Goal: Task Accomplishment & Management: Manage account settings

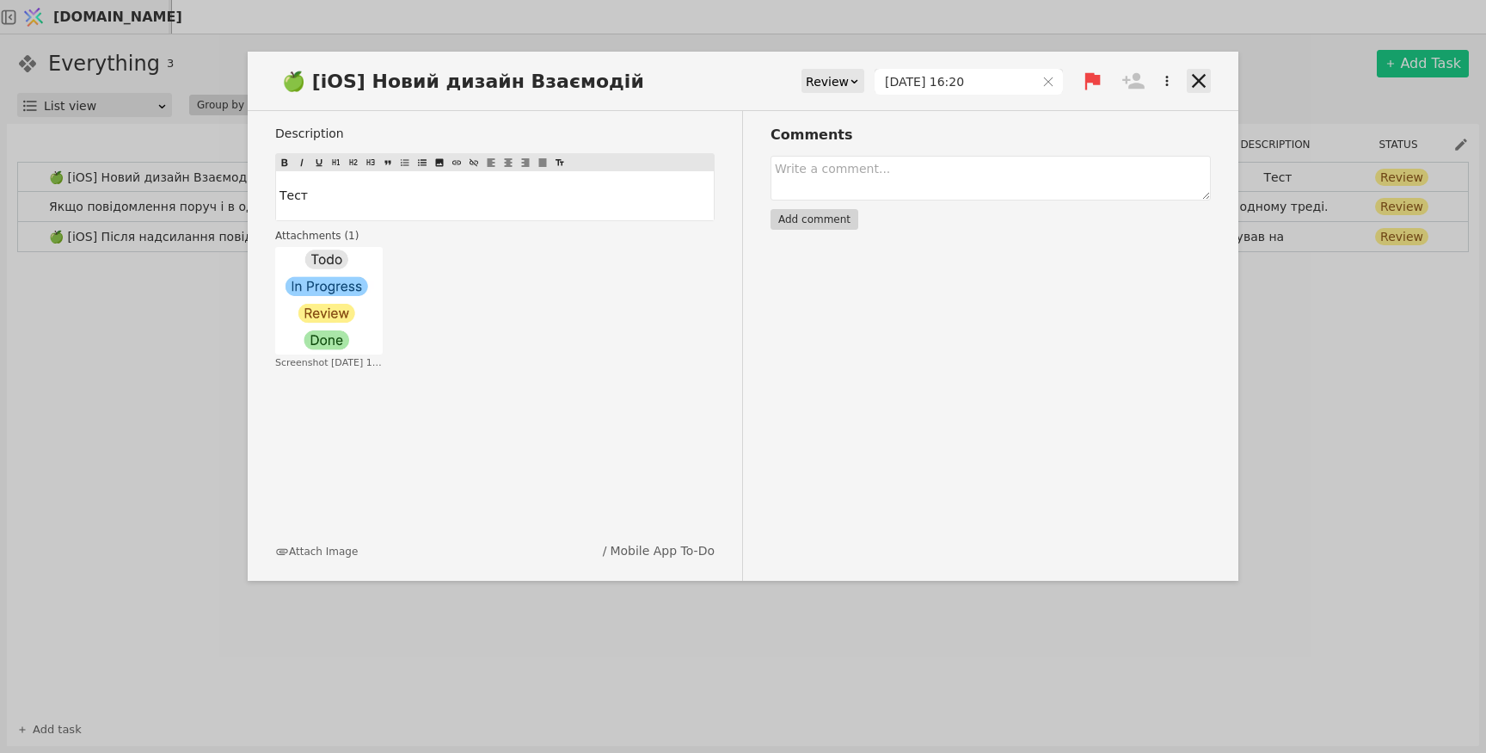
click at [1197, 81] on icon at bounding box center [1199, 81] width 24 height 24
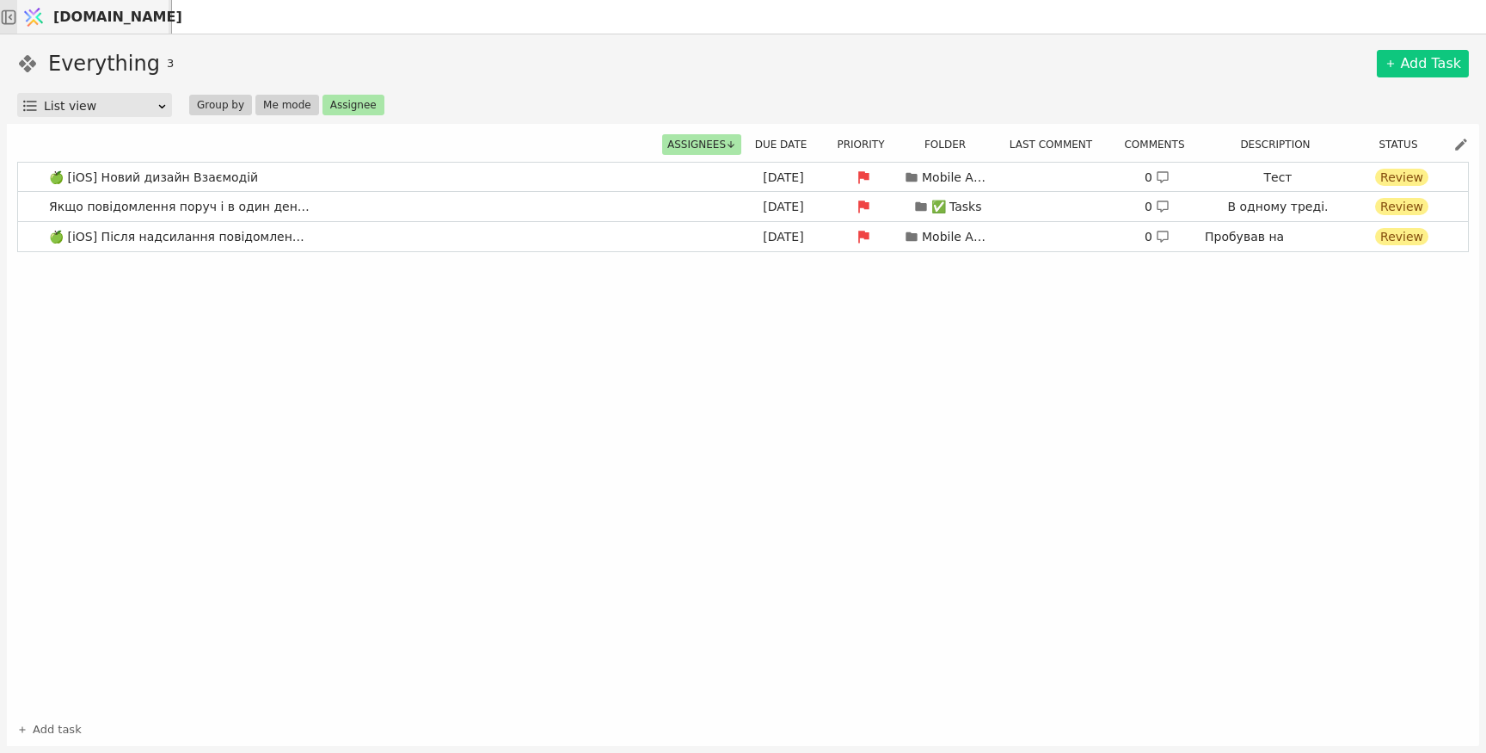
click at [13, 16] on polygon at bounding box center [11, 17] width 4 height 6
click at [512, 170] on link "🍏 [iOS] Новий дизайн Взаємодій [DATE] Mobile App To-Do 0 Тест Review" at bounding box center [743, 177] width 1450 height 29
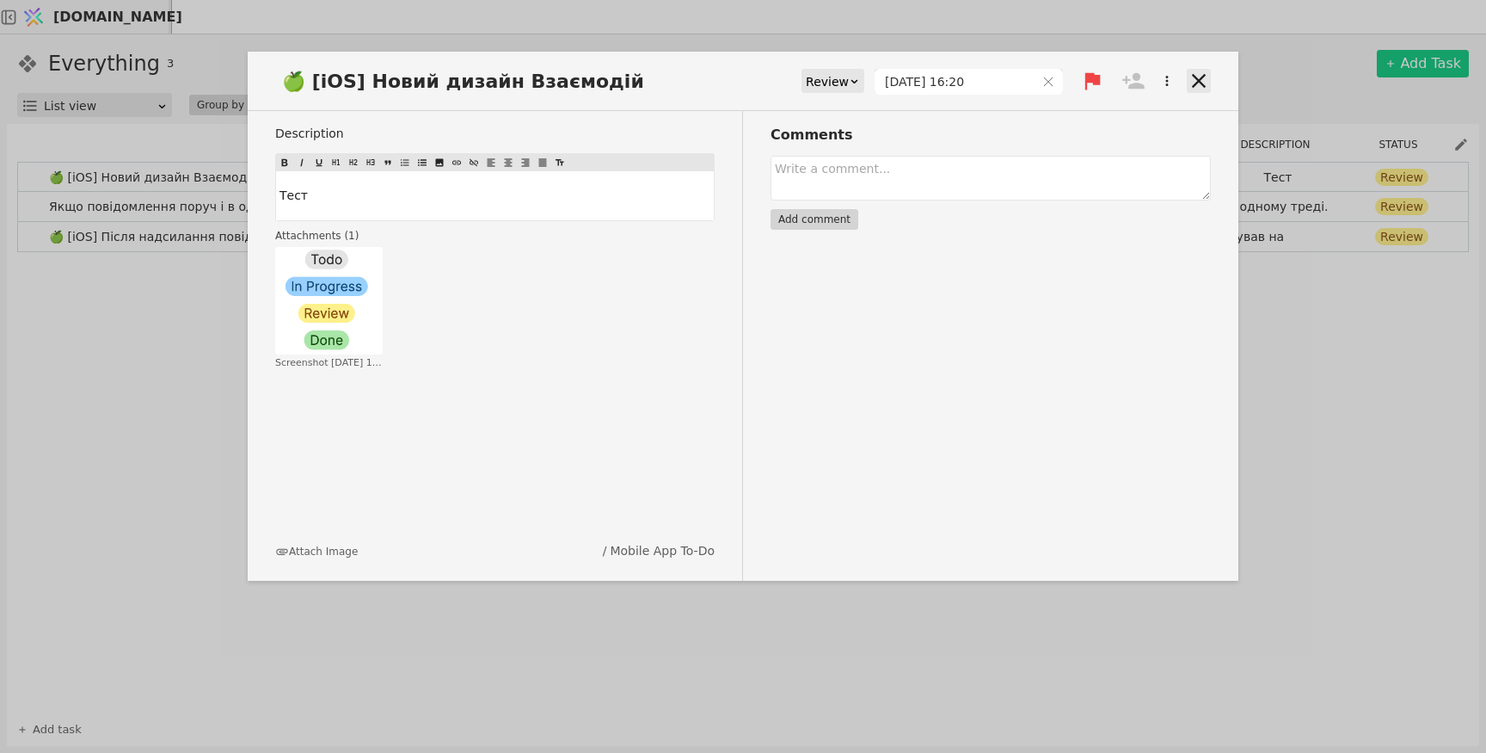
click at [1195, 82] on icon at bounding box center [1199, 81] width 24 height 24
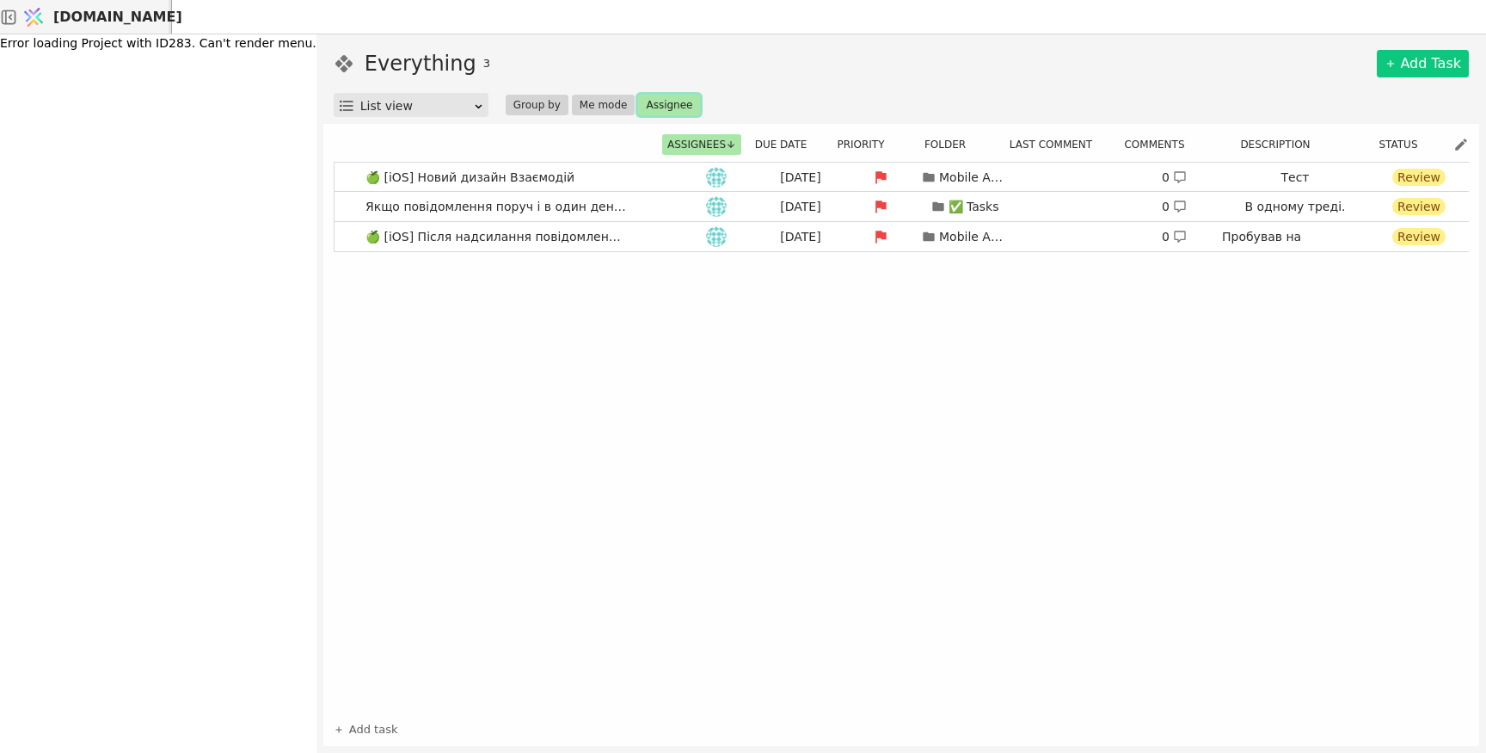
click at [650, 97] on button "Assignee" at bounding box center [669, 105] width 62 height 21
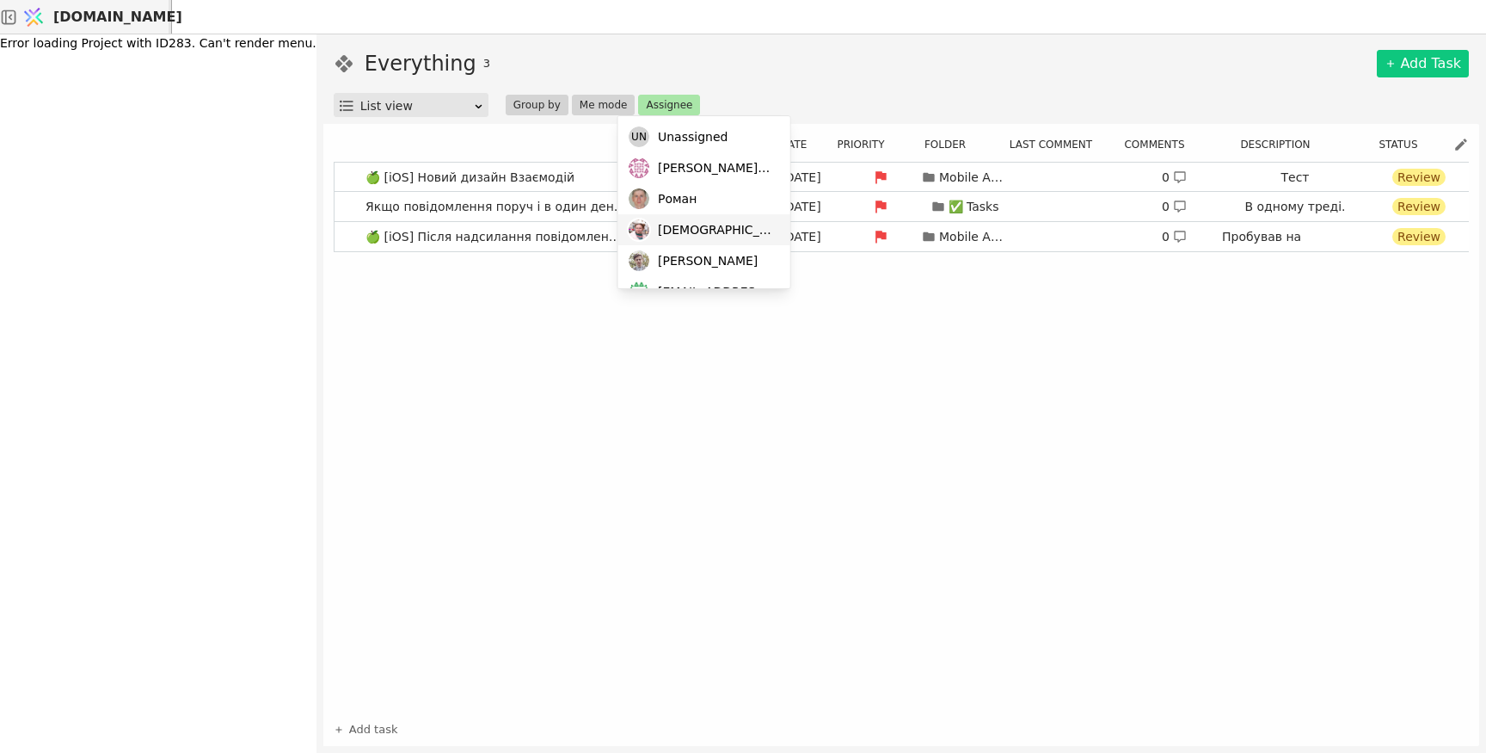
click at [692, 222] on span "[DEMOGRAPHIC_DATA]" at bounding box center [715, 230] width 115 height 18
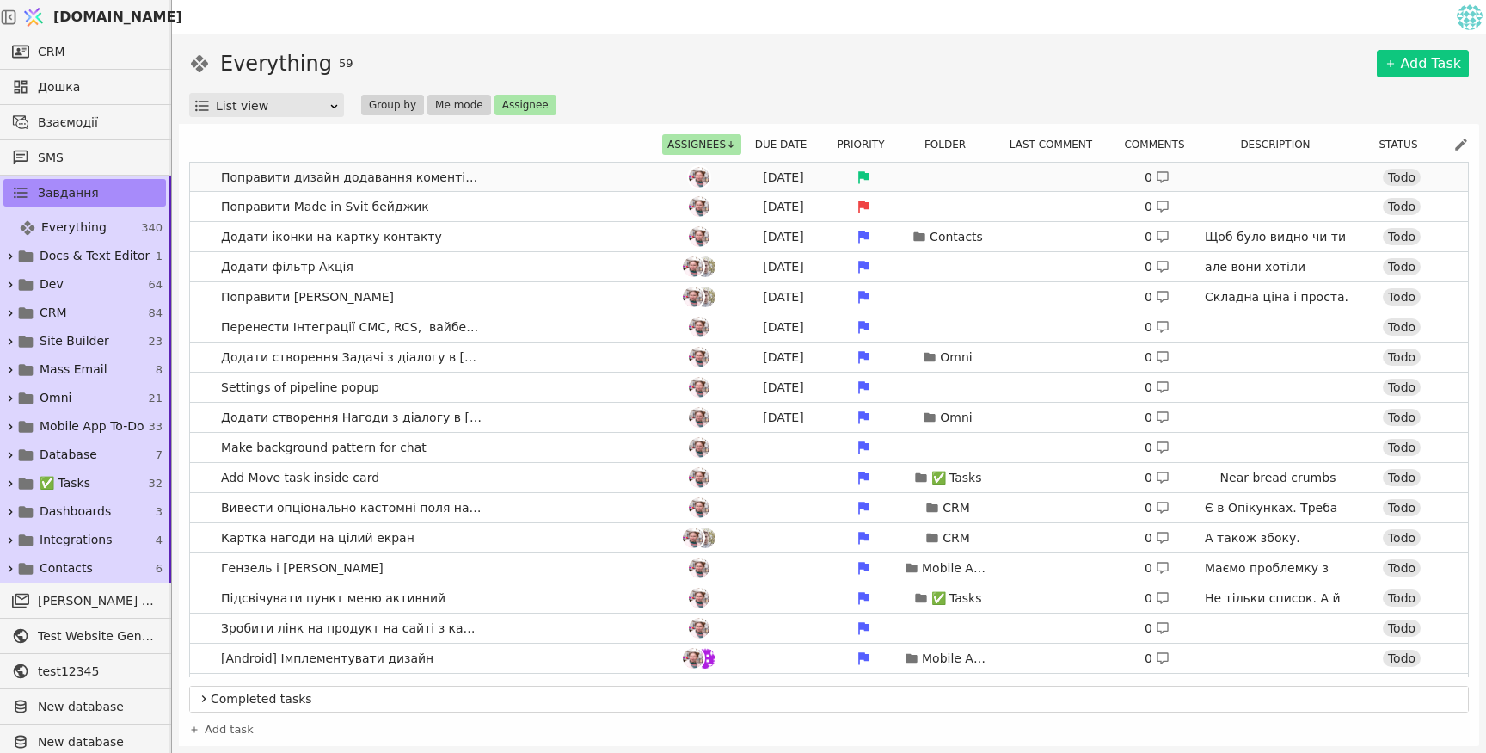
click at [954, 180] on div "[DATE] 0 Todo" at bounding box center [1053, 177] width 784 height 24
click at [944, 181] on div "[DATE] 0 Todo" at bounding box center [1053, 177] width 784 height 24
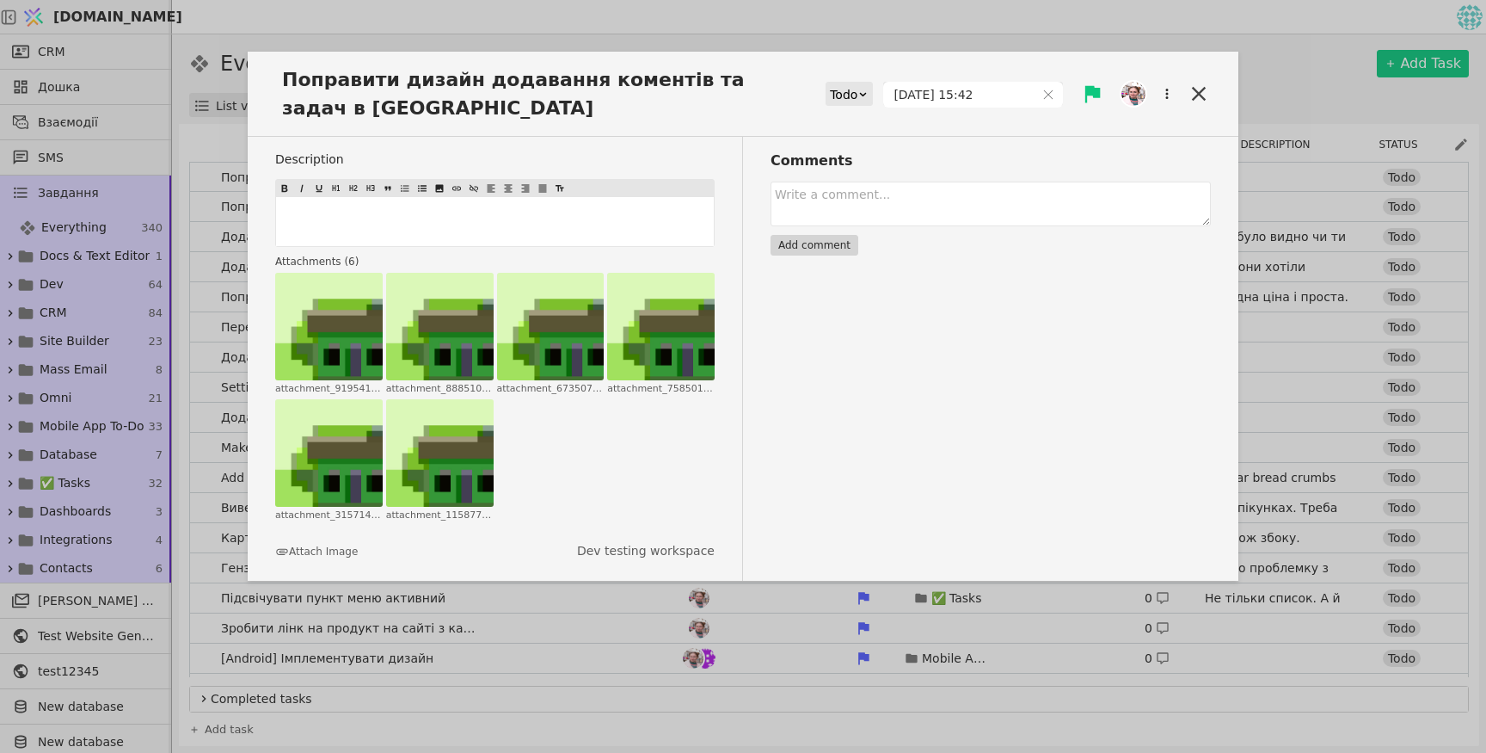
click at [661, 172] on div "Description ﻿ Attachments ( 6 ) Click to zoom attachment_9195418558644657765_19…" at bounding box center [509, 359] width 468 height 444
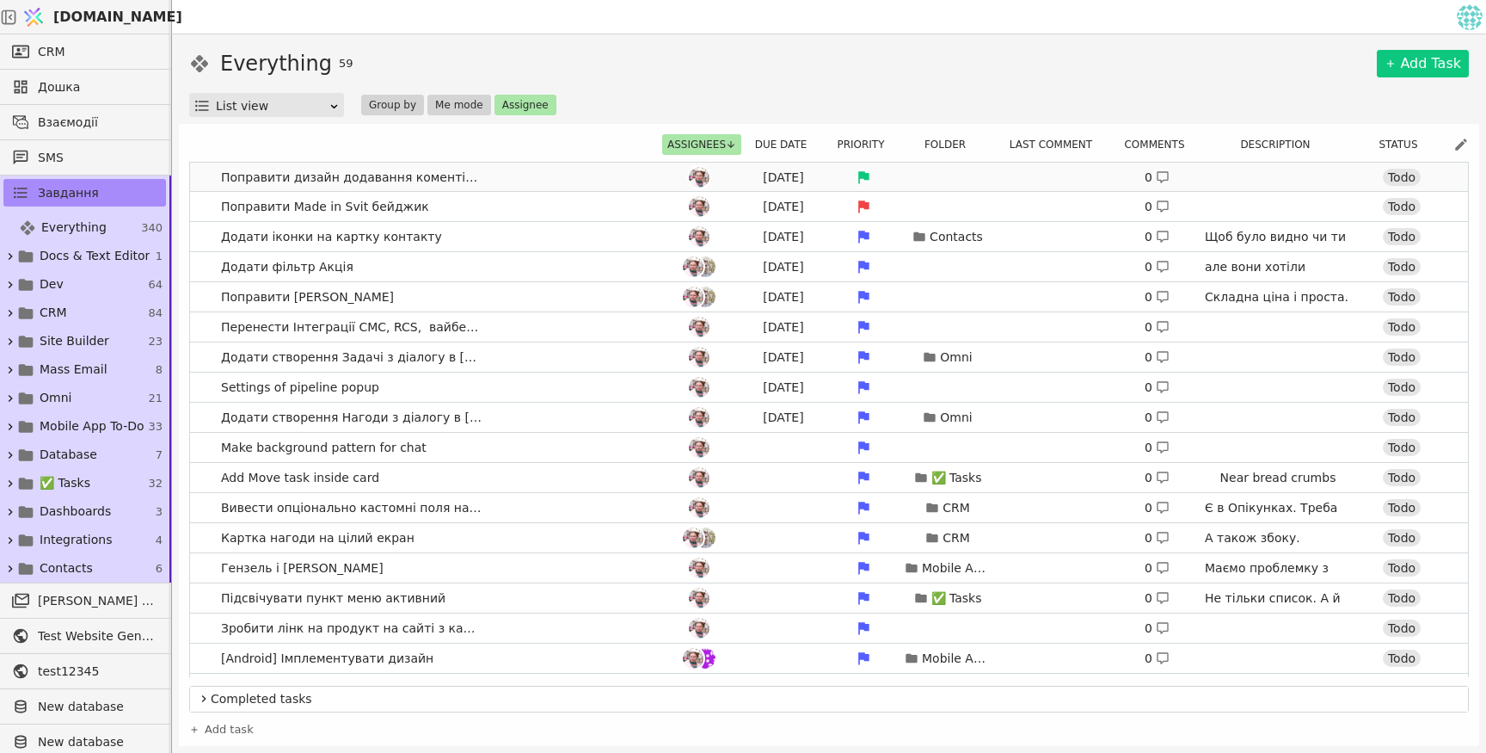
click at [630, 175] on link "Поправити дизайн додавання коментів та задач в Нагодах [DATE] 0 Todo" at bounding box center [829, 177] width 1278 height 29
click at [521, 103] on button "Assignee" at bounding box center [526, 105] width 62 height 21
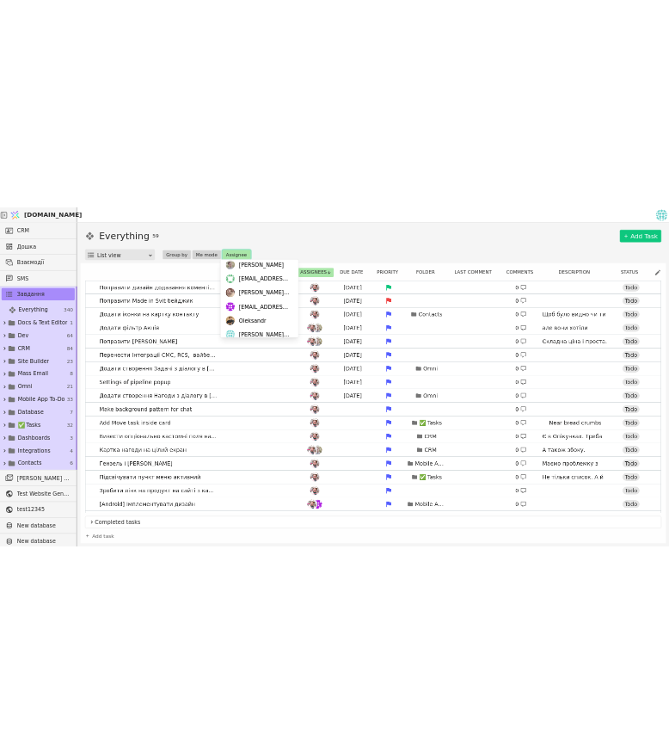
scroll to position [135, 0]
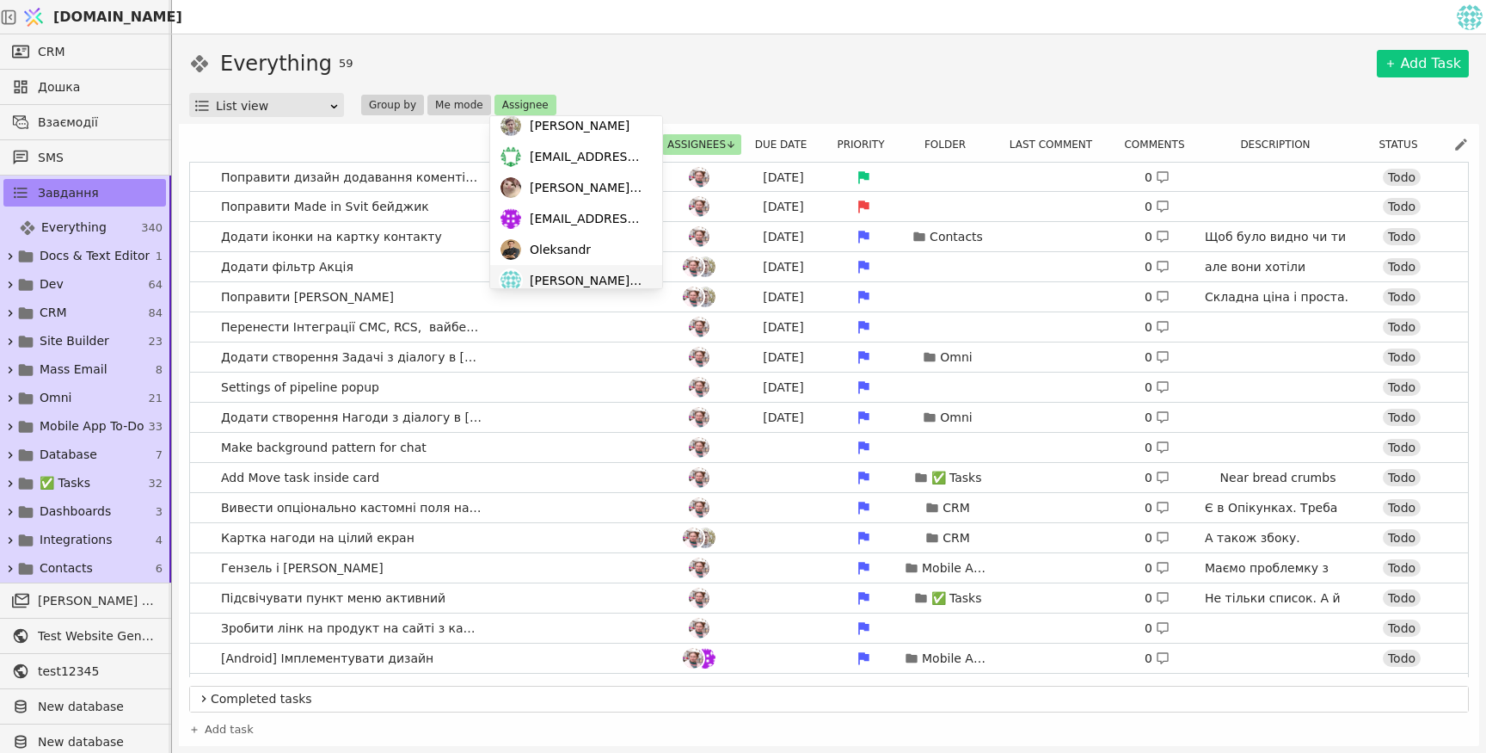
click at [578, 276] on span "[PERSON_NAME][EMAIL_ADDRESS][DOMAIN_NAME]" at bounding box center [587, 281] width 115 height 18
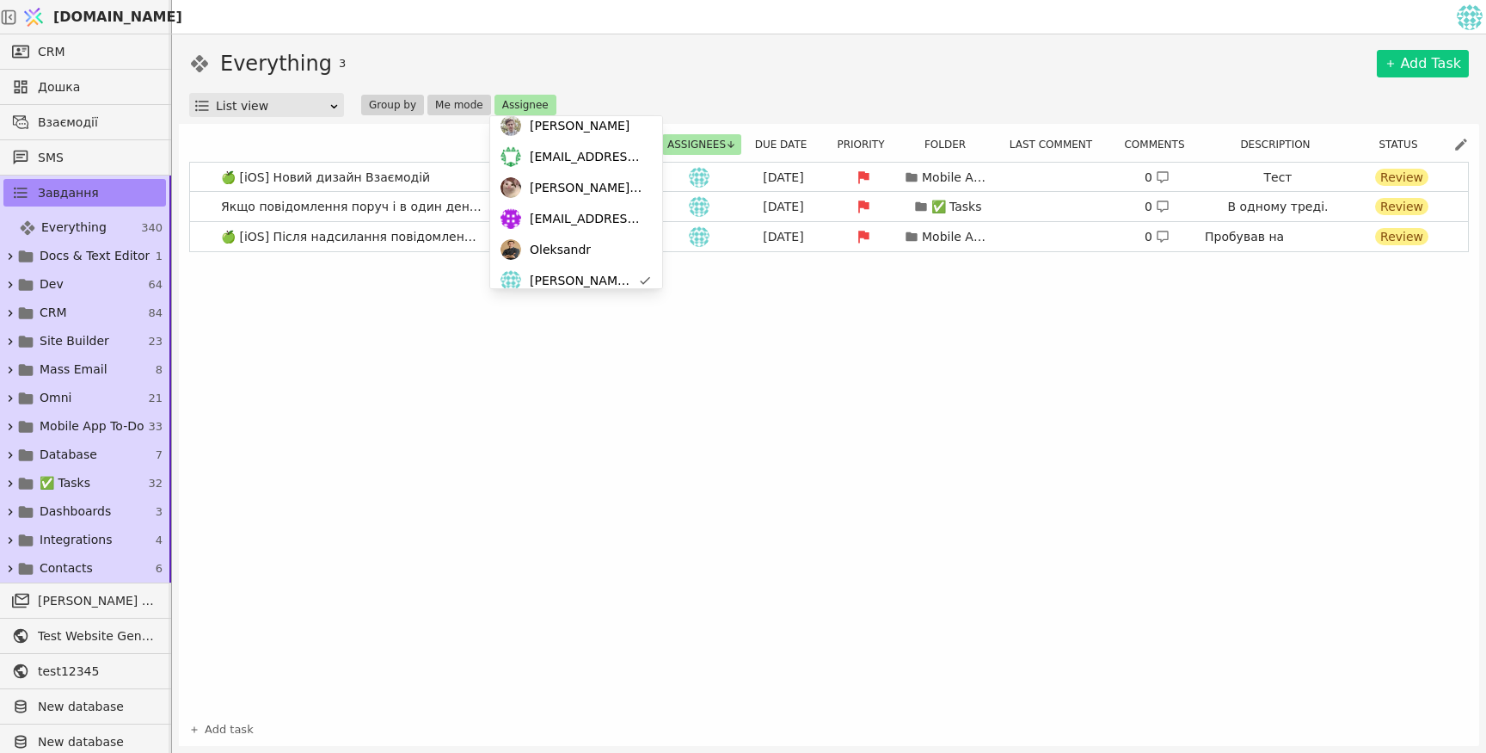
click at [687, 108] on div "List view Group by Me mode Assignee" at bounding box center [829, 105] width 1280 height 24
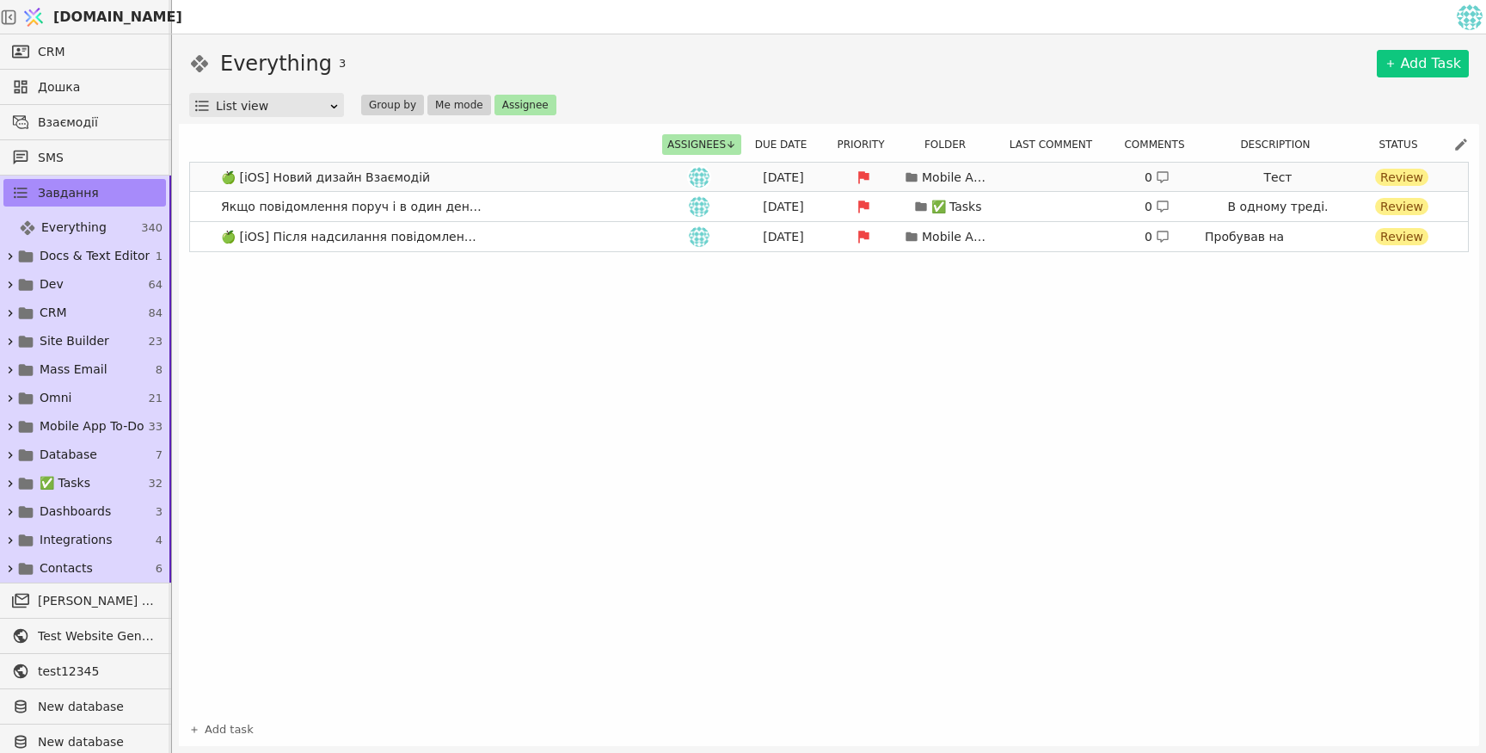
click at [552, 170] on link "🍏 [iOS] Новий дизайн Взаємодій [DATE] Mobile App To-Do 0 Тест Review" at bounding box center [829, 177] width 1278 height 29
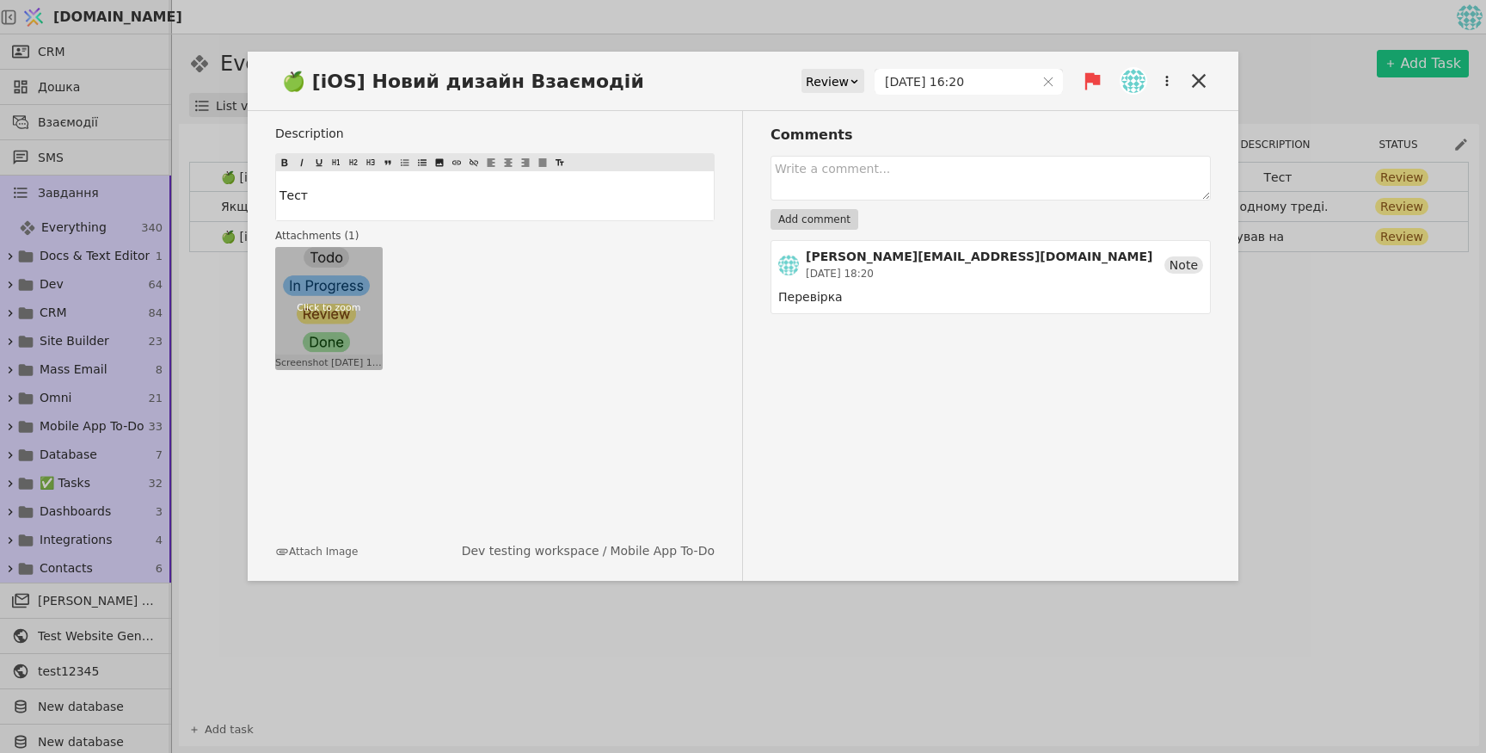
click at [348, 271] on div "Click to zoom" at bounding box center [329, 308] width 108 height 123
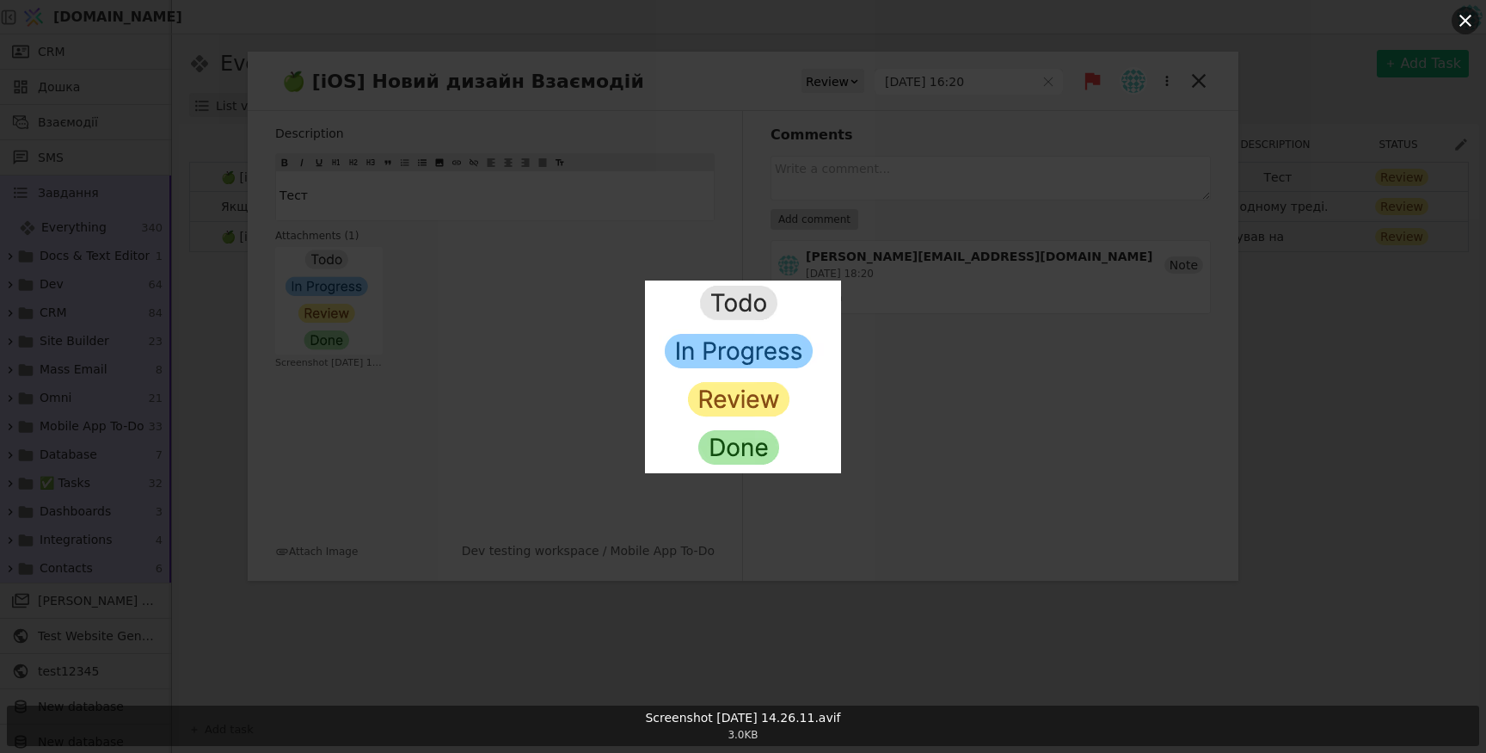
click at [766, 721] on div "Screenshot [DATE] 14.26.11.avif" at bounding box center [743, 718] width 1459 height 18
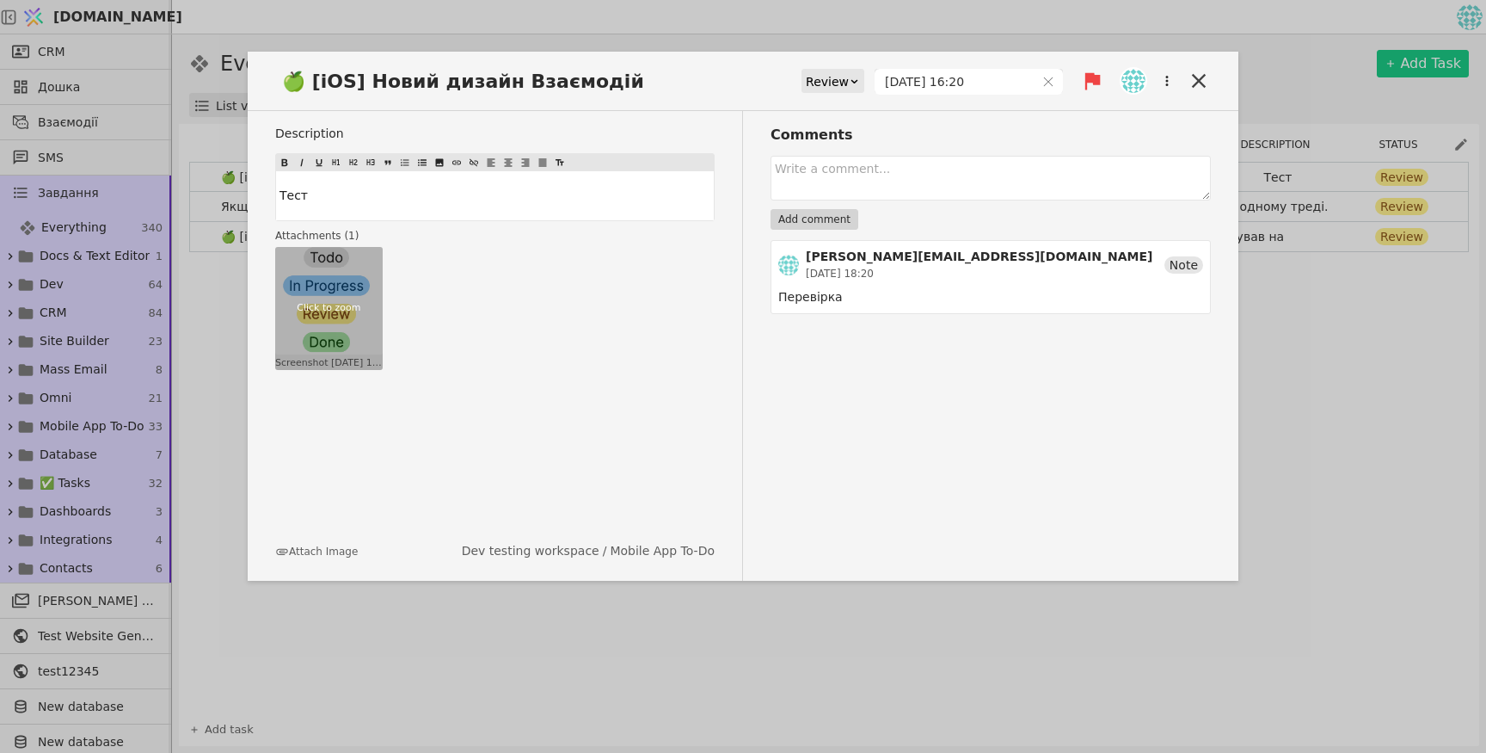
click at [366, 286] on div "Click to zoom" at bounding box center [329, 308] width 108 height 123
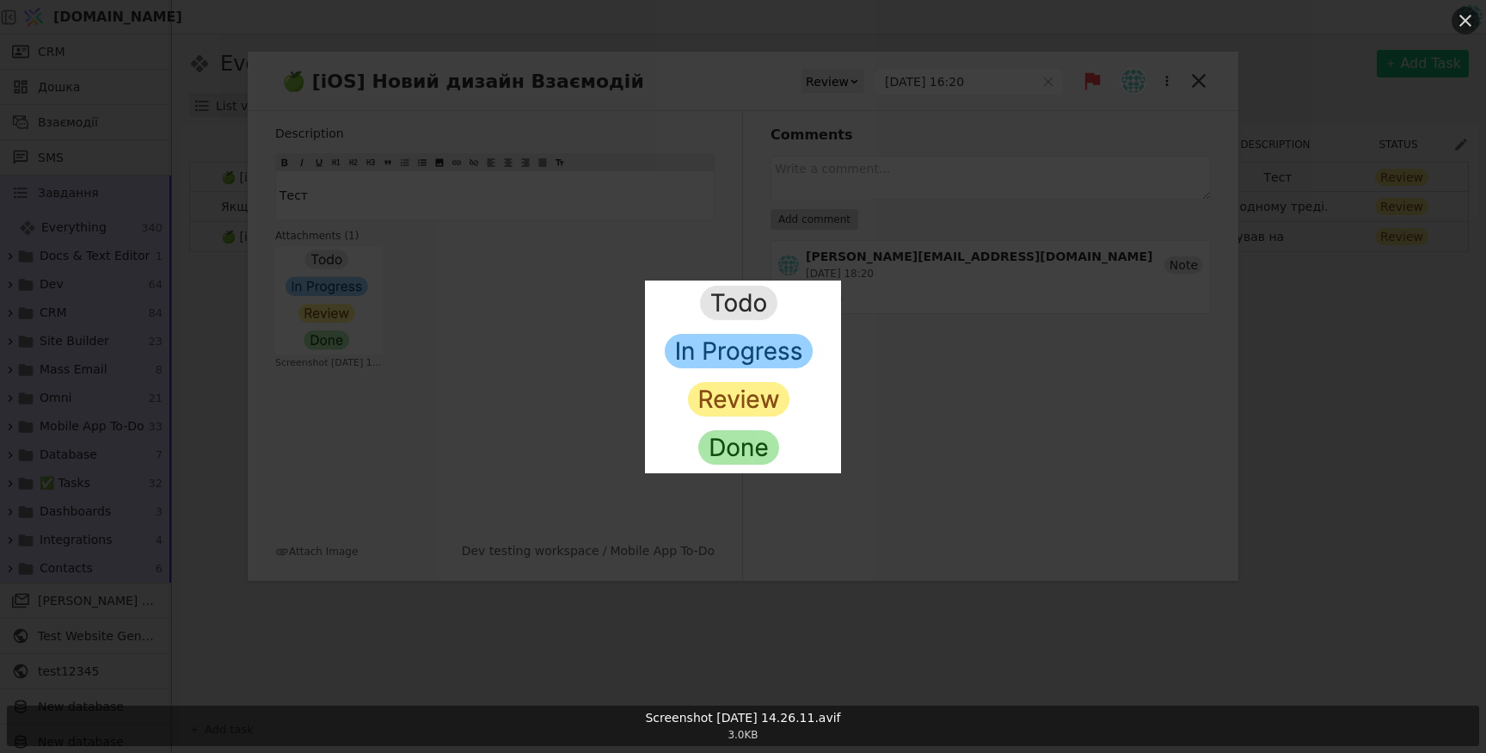
click at [1473, 16] on icon at bounding box center [1465, 20] width 21 height 21
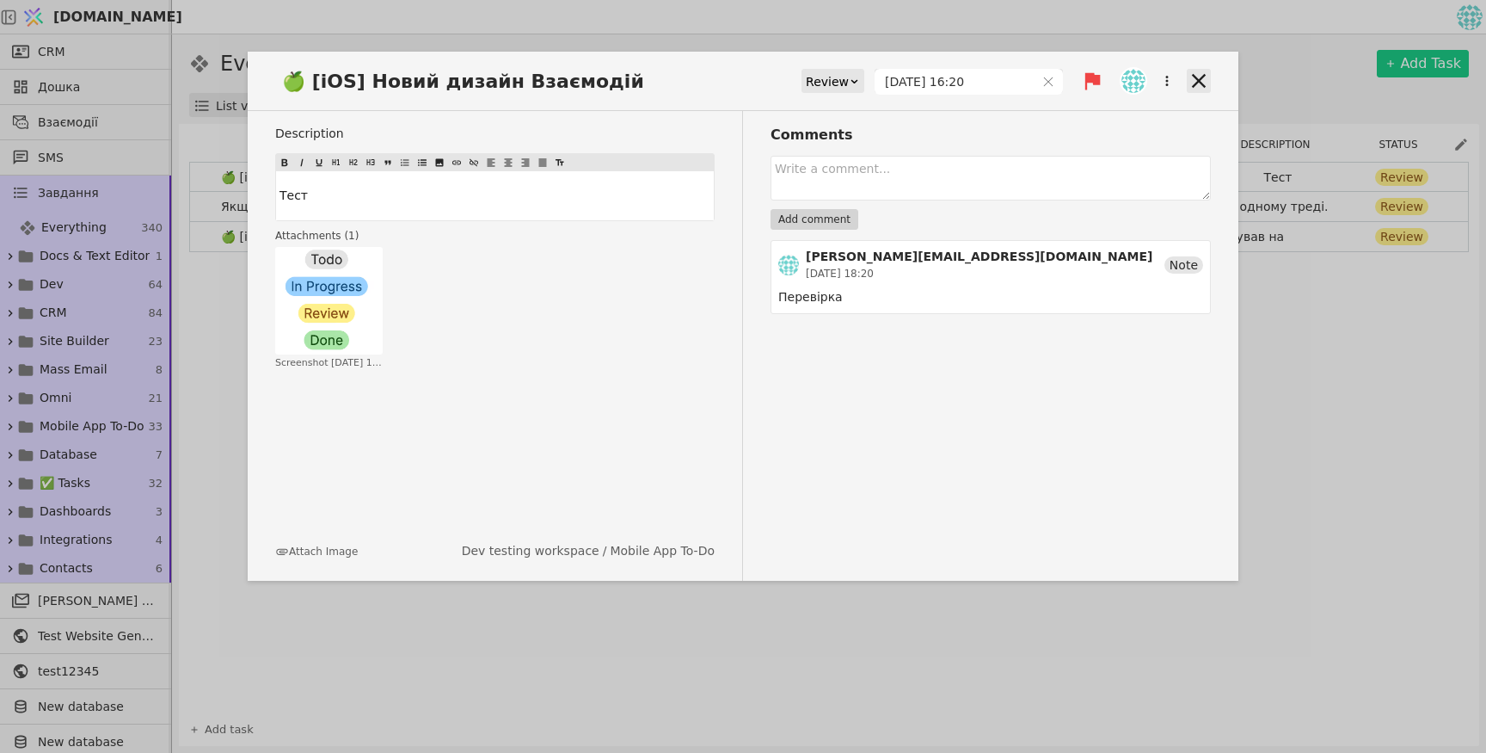
click at [1191, 90] on icon at bounding box center [1199, 81] width 24 height 24
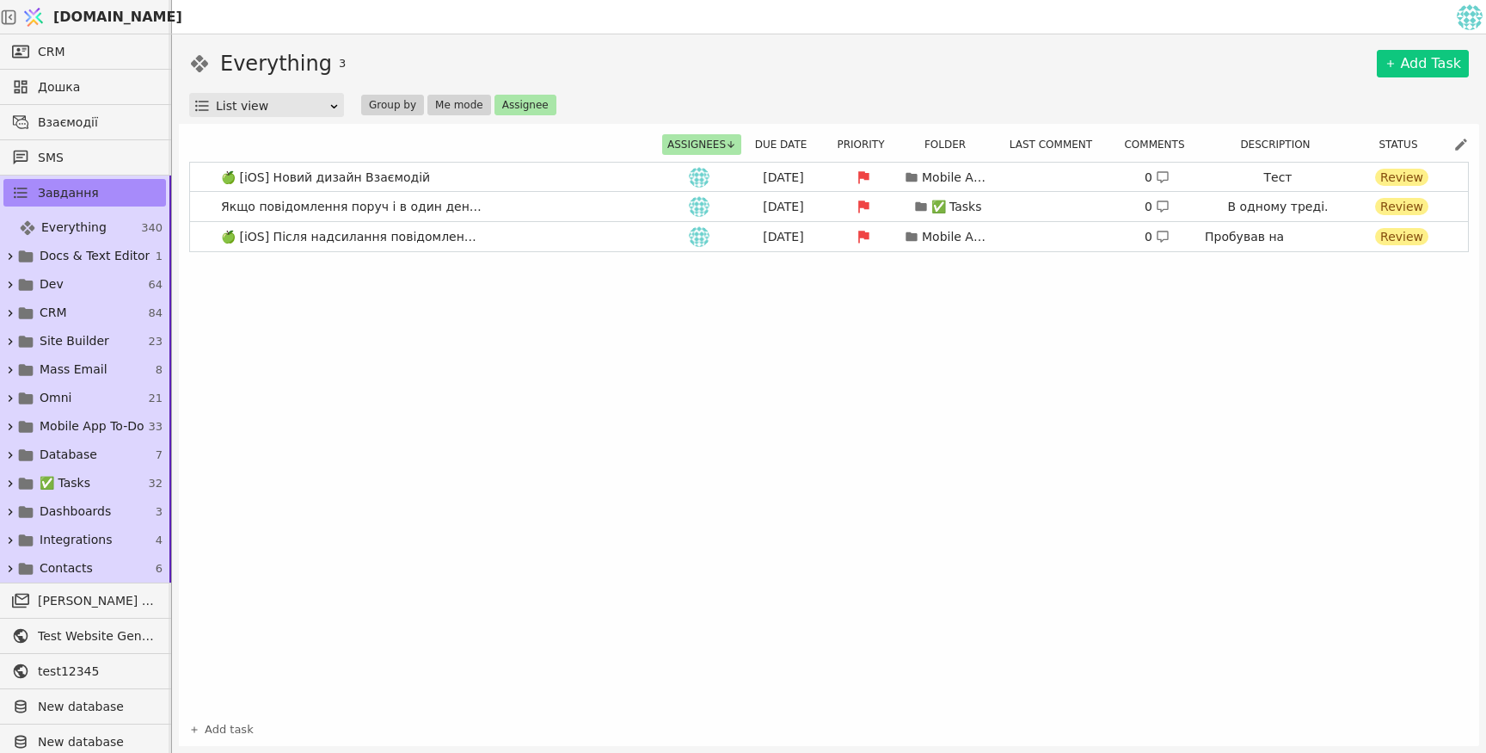
click at [1201, 76] on div "Everything 3 Add Task" at bounding box center [829, 63] width 1280 height 31
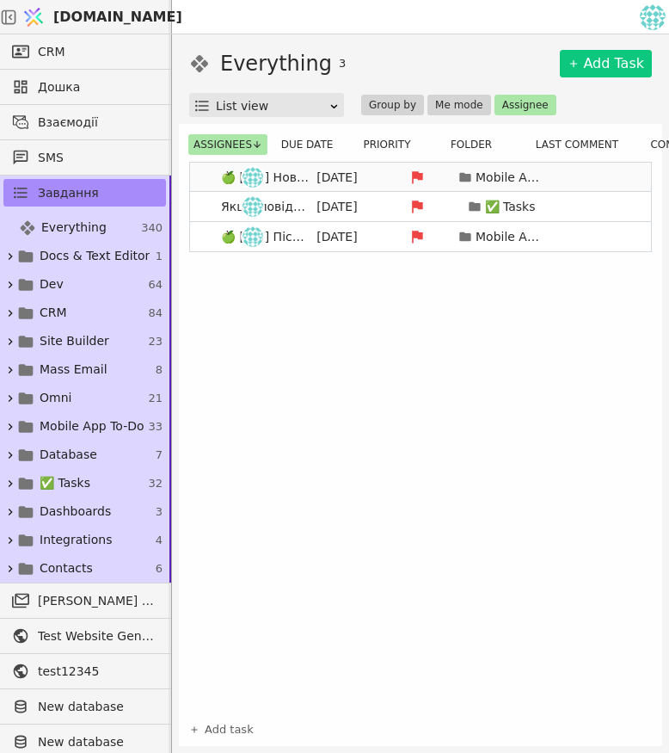
click at [380, 176] on div "Aug 25 Mobile App To-Do 0 Тест Review" at bounding box center [606, 177] width 784 height 24
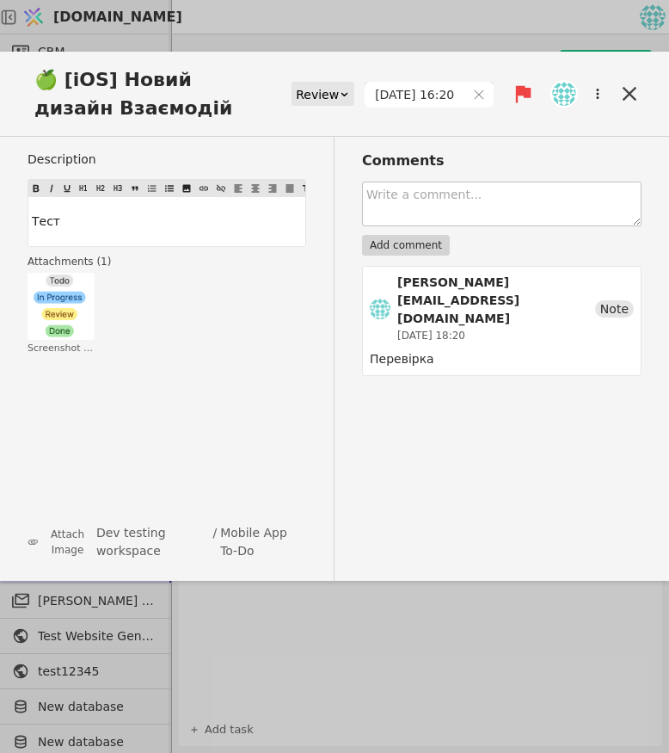
click at [607, 209] on textarea at bounding box center [502, 204] width 280 height 45
click at [449, 201] on textarea "To enrich screen reader interactions, please activate Accessibility in Grammarl…" at bounding box center [502, 204] width 280 height 45
type textarea "test 1"
click at [418, 244] on button "Add comment" at bounding box center [406, 245] width 88 height 21
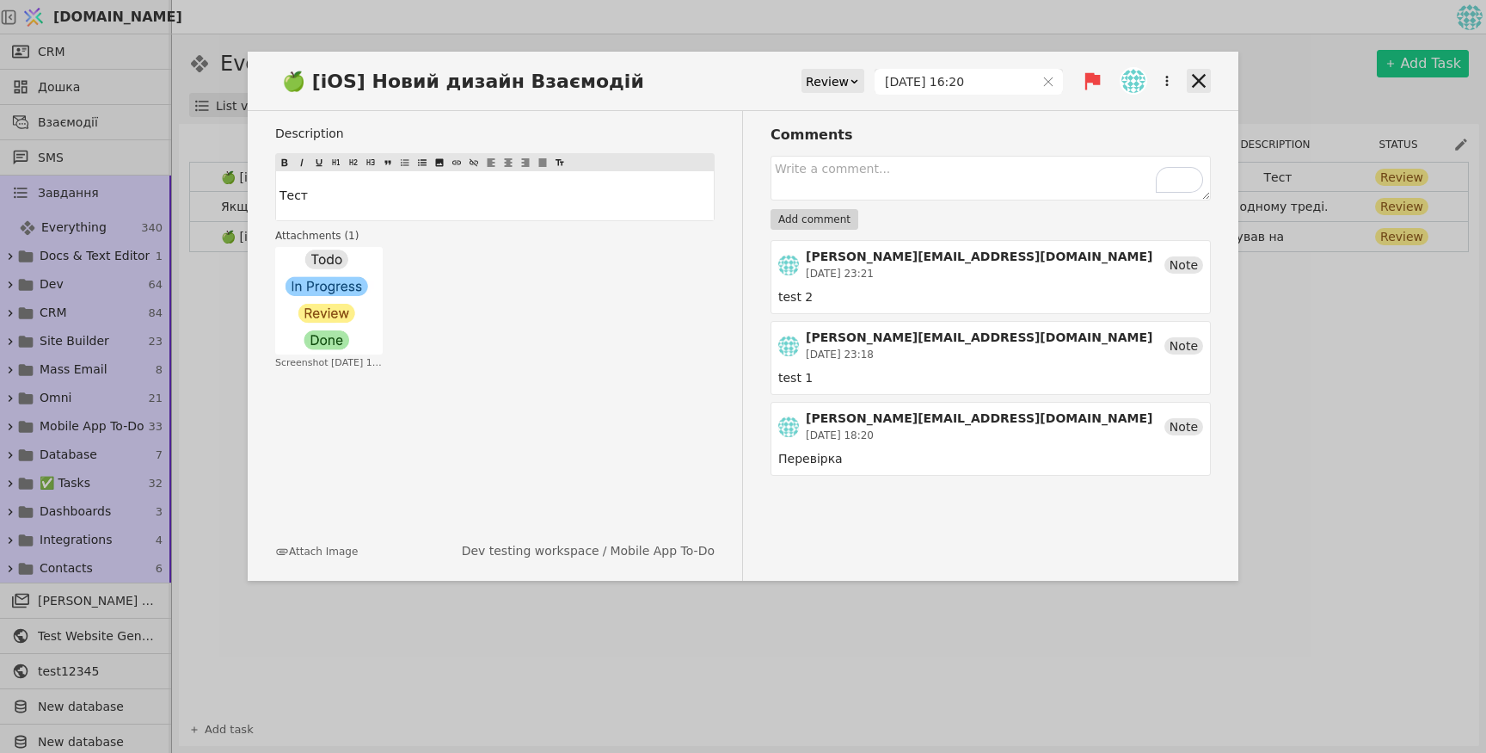
click at [668, 86] on icon at bounding box center [1199, 81] width 24 height 24
